Goal: Find specific page/section

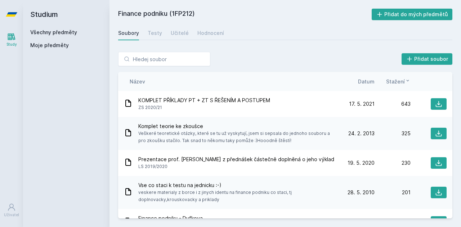
scroll to position [29, 0]
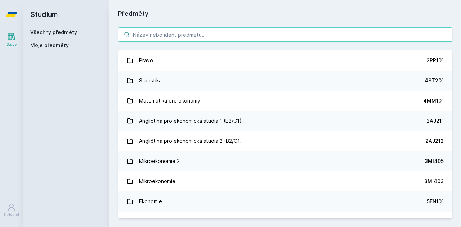
click at [183, 32] on input "search" at bounding box center [285, 34] width 334 height 14
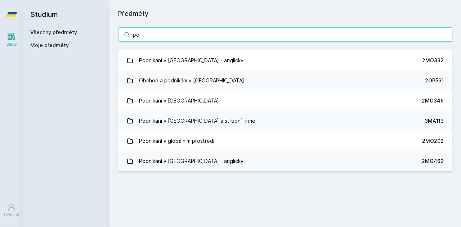
type input "p"
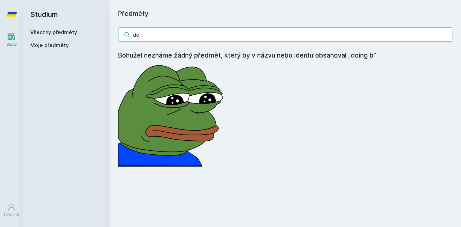
type input "d"
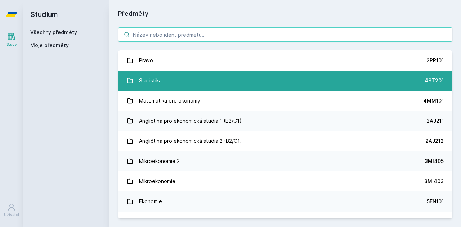
type input "o"
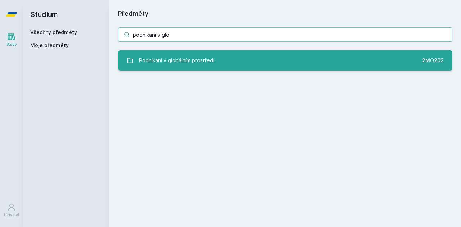
type input "podnikání v glo"
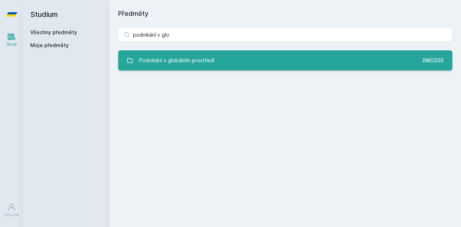
click at [244, 56] on link "Podnikání v globálním prostředí 2MO202" at bounding box center [285, 60] width 334 height 20
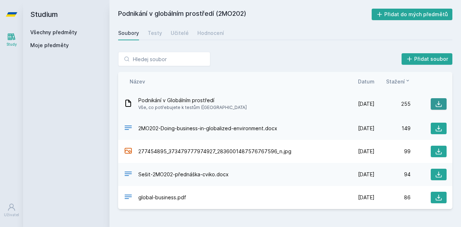
click at [443, 106] on button at bounding box center [439, 104] width 16 height 12
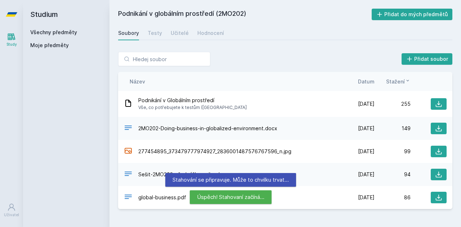
click at [456, 222] on div at bounding box center [456, 222] width 0 height 0
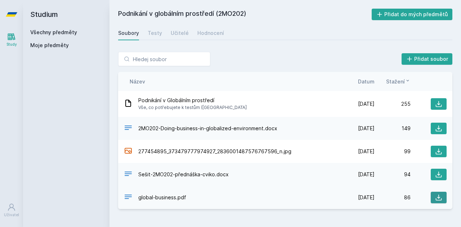
click at [440, 196] on icon at bounding box center [438, 197] width 7 height 7
